Goal: Task Accomplishment & Management: Manage account settings

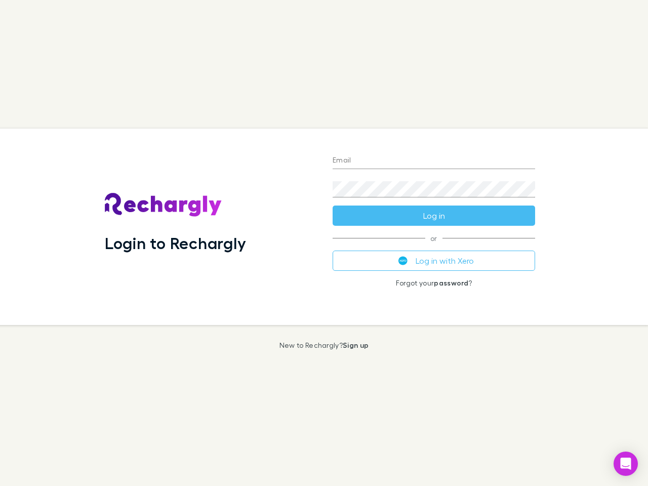
click at [324, 243] on div "Login to Rechargly" at bounding box center [211, 227] width 228 height 196
click at [434, 161] on input "Email" at bounding box center [434, 161] width 202 height 16
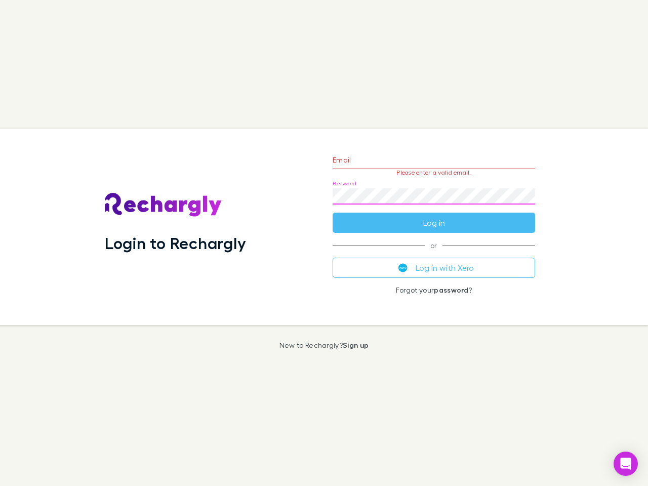
click at [434, 216] on form "Email Please enter a valid email. Password Log in" at bounding box center [434, 189] width 202 height 88
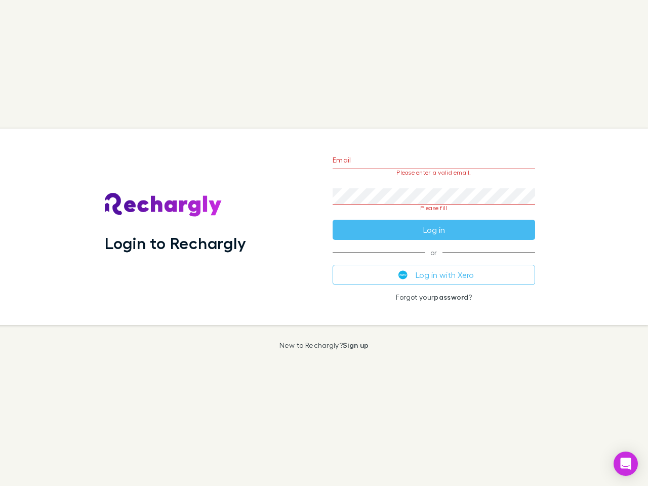
click at [434, 261] on div "Email Please enter a valid email. Password Please fill Log in or Log in with Xe…" at bounding box center [433, 227] width 219 height 196
click at [626, 464] on icon "Open Intercom Messenger" at bounding box center [625, 464] width 11 height 12
